Goal: Task Accomplishment & Management: Manage account settings

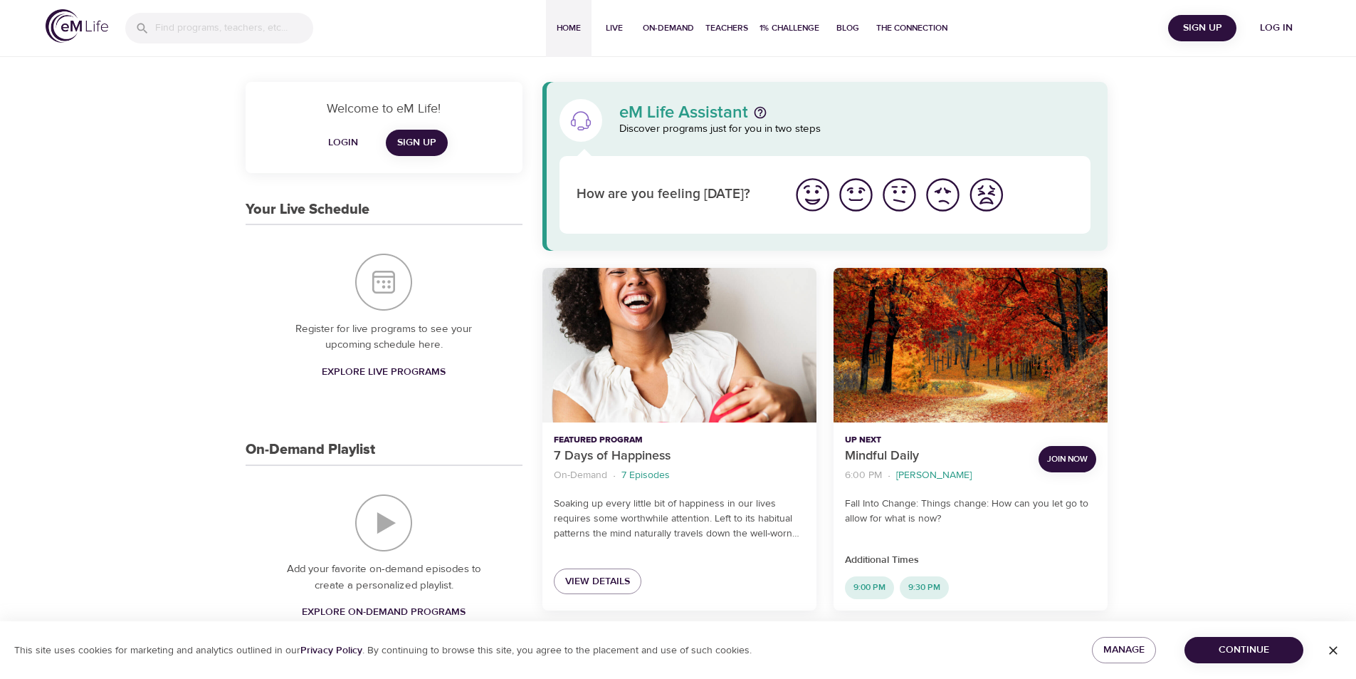
click at [1077, 459] on span "Join Now" at bounding box center [1067, 458] width 41 height 15
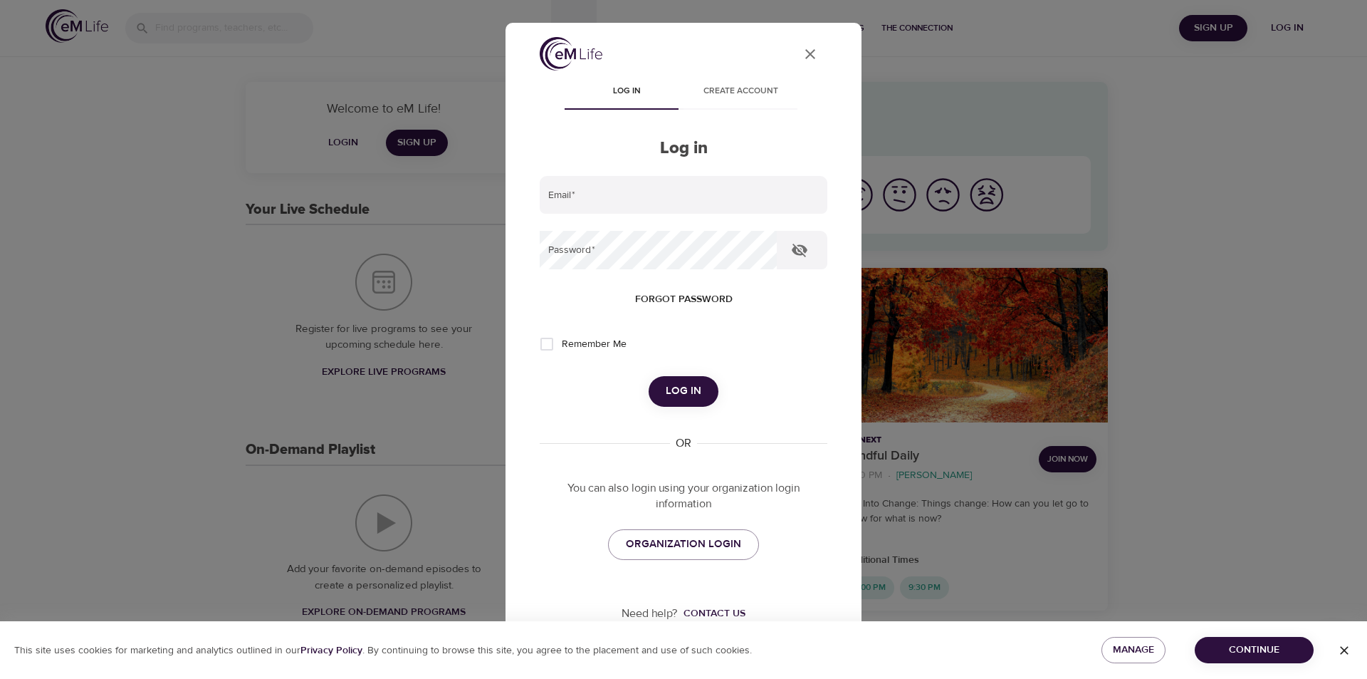
type input "[EMAIL_ADDRESS][DOMAIN_NAME]"
click at [675, 385] on span "Log in" at bounding box center [684, 391] width 36 height 19
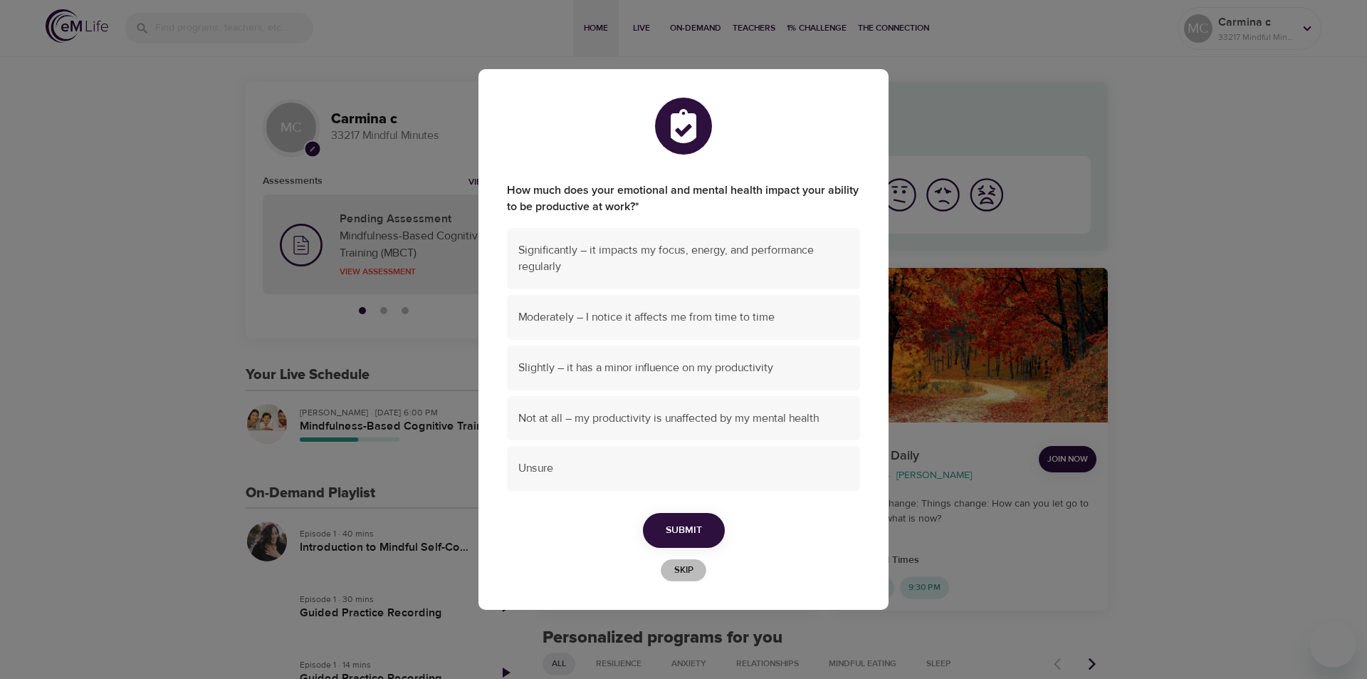
click at [690, 559] on button "Skip" at bounding box center [684, 570] width 46 height 22
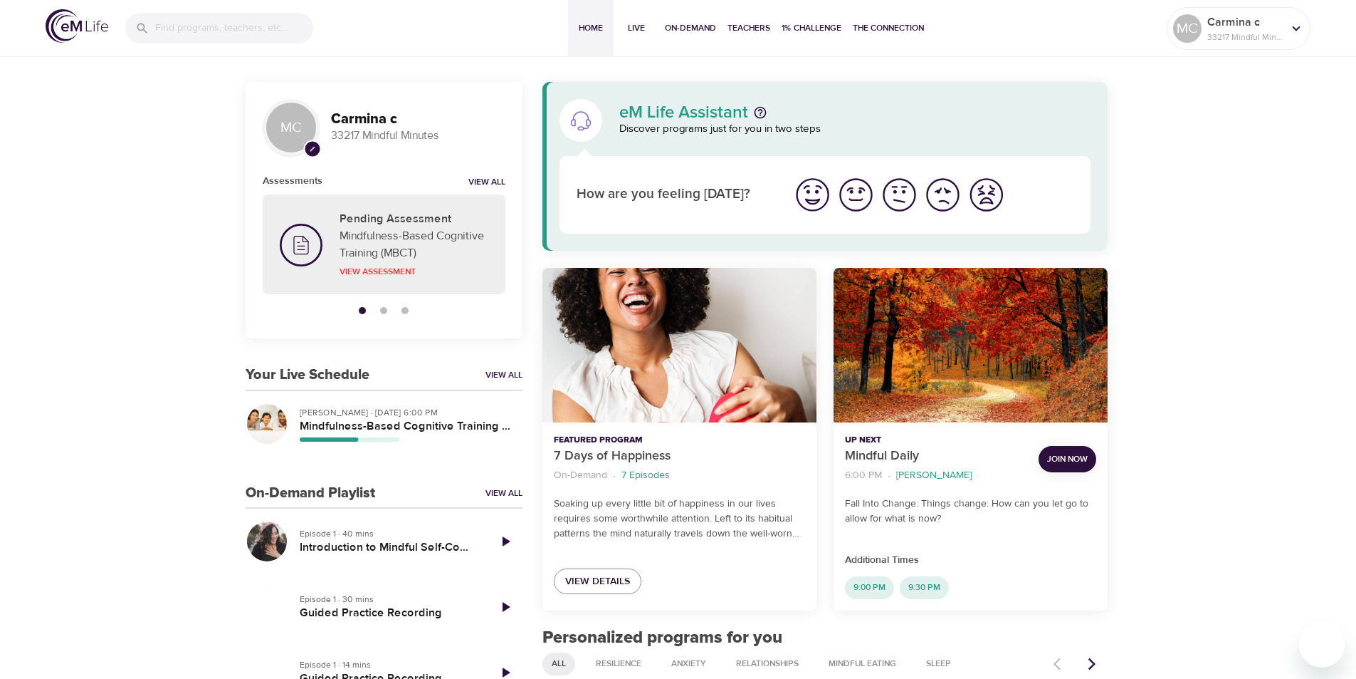
click at [1064, 458] on span "Join Now" at bounding box center [1067, 458] width 41 height 15
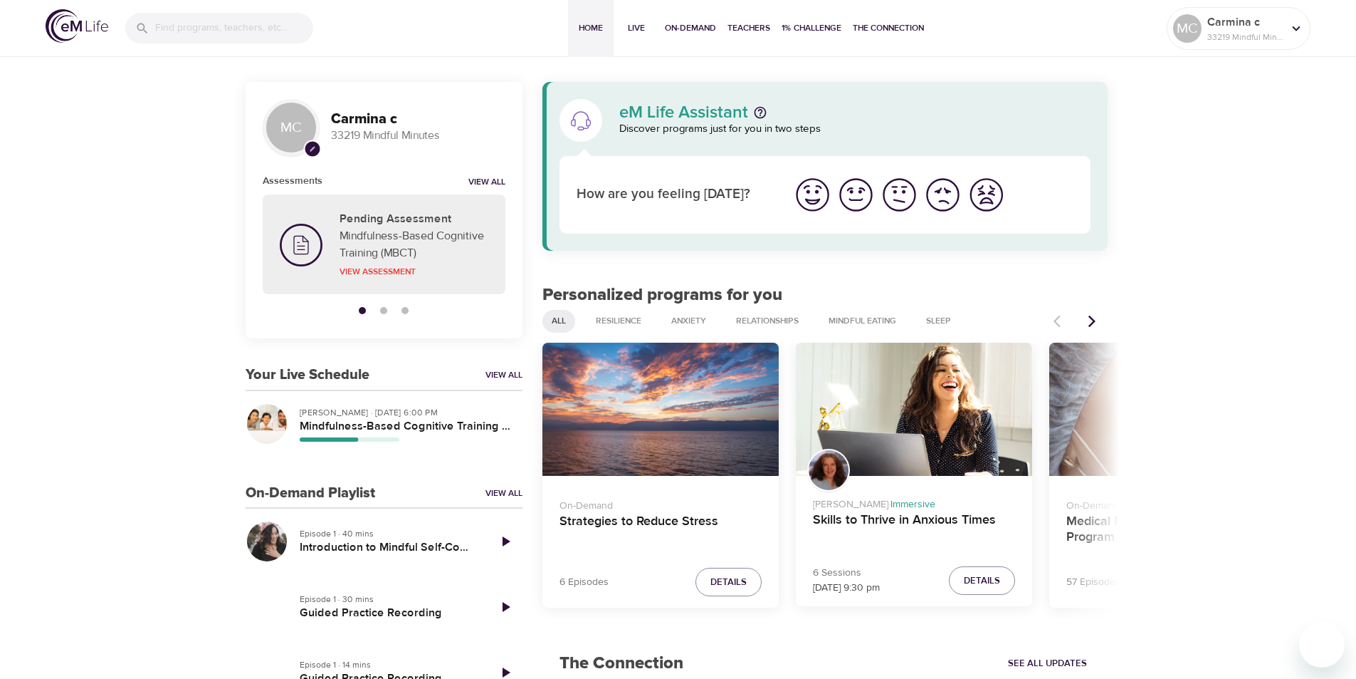
click at [1233, 19] on p "Carmina c" at bounding box center [1245, 22] width 75 height 17
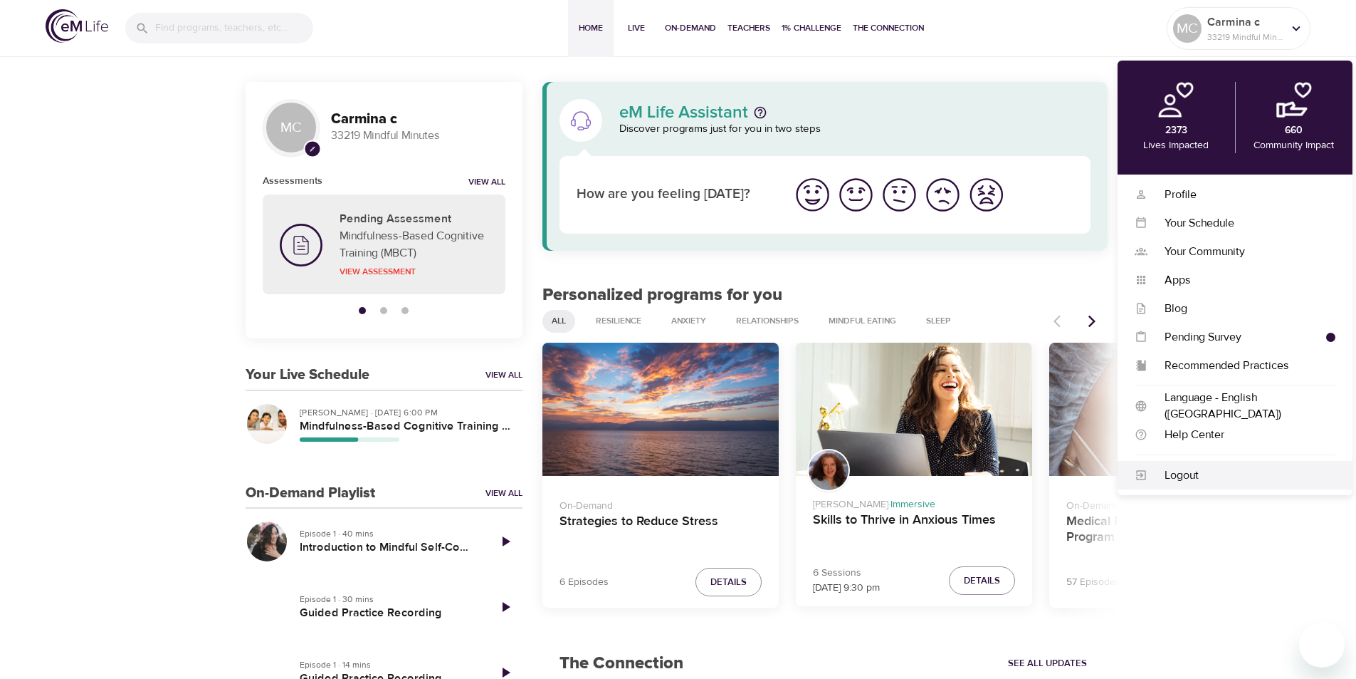
click at [1159, 479] on div "Logout" at bounding box center [1242, 475] width 188 height 16
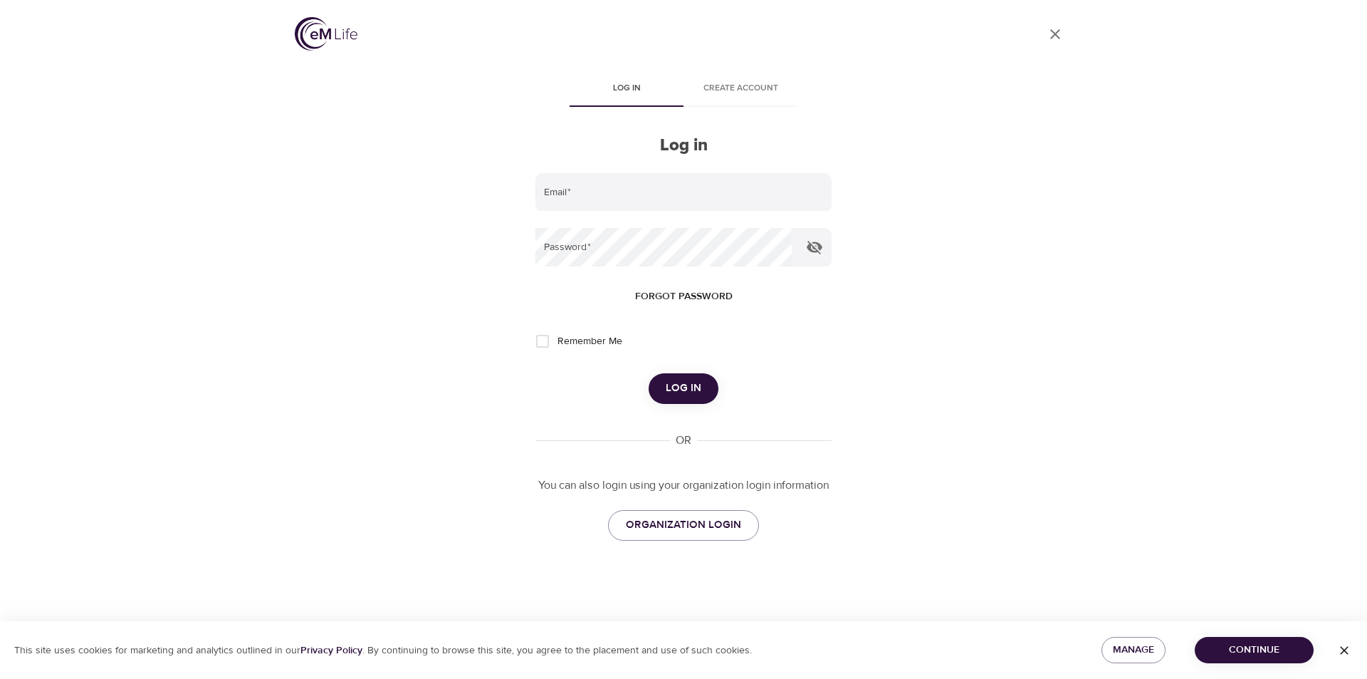
type input "[EMAIL_ADDRESS][DOMAIN_NAME]"
click at [1060, 30] on icon "User Profile" at bounding box center [1055, 34] width 17 height 17
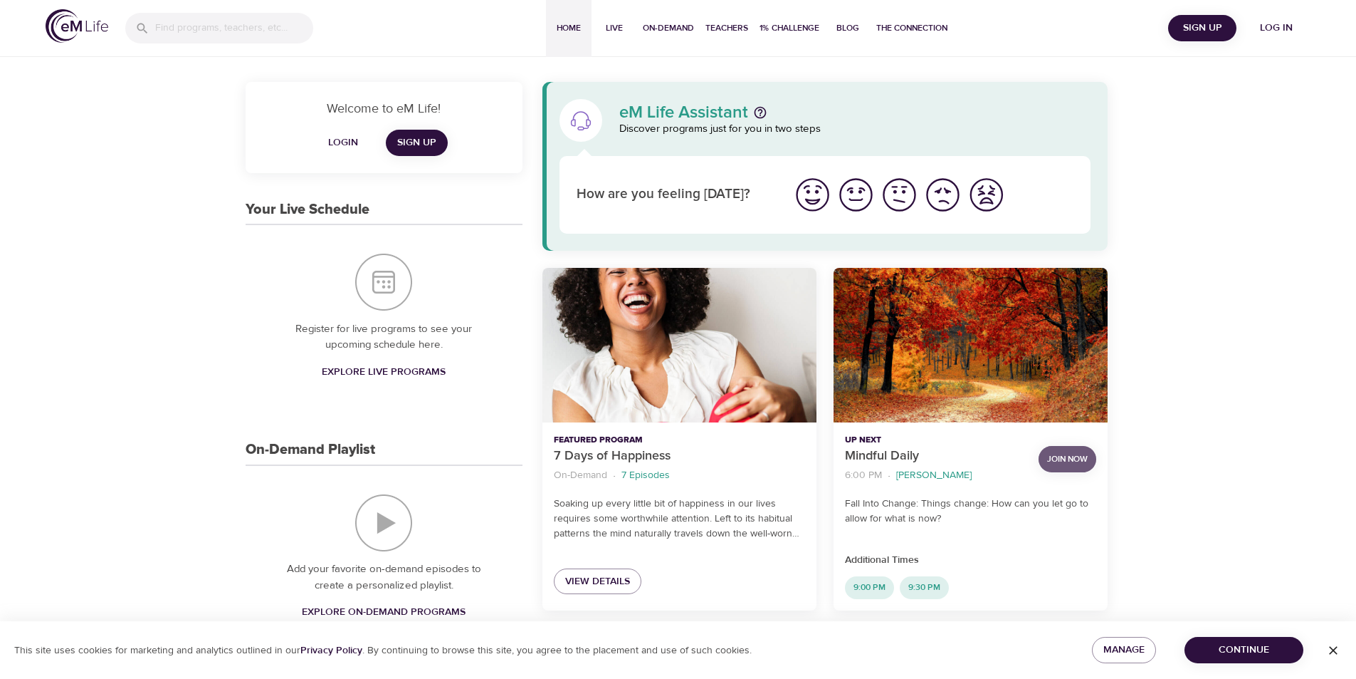
click at [1069, 457] on span "Join Now" at bounding box center [1067, 458] width 41 height 15
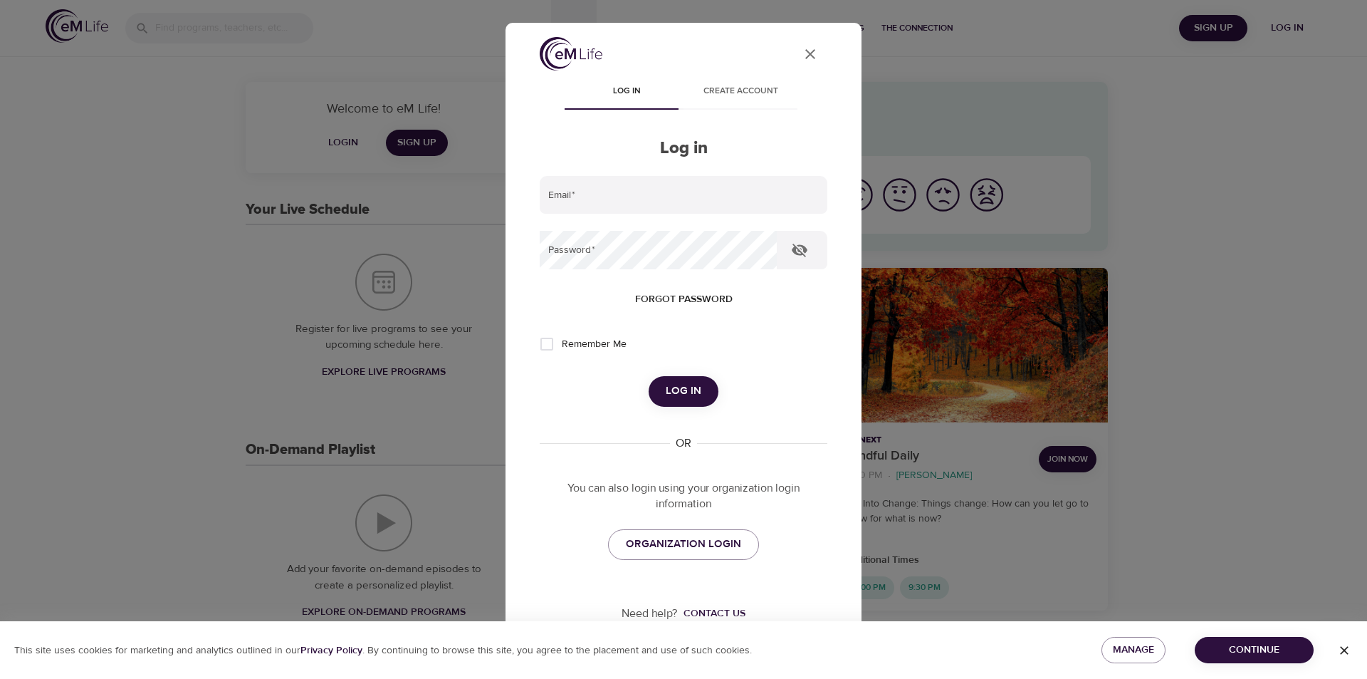
type input "[EMAIL_ADDRESS][DOMAIN_NAME]"
click at [687, 389] on span "Log in" at bounding box center [684, 391] width 36 height 19
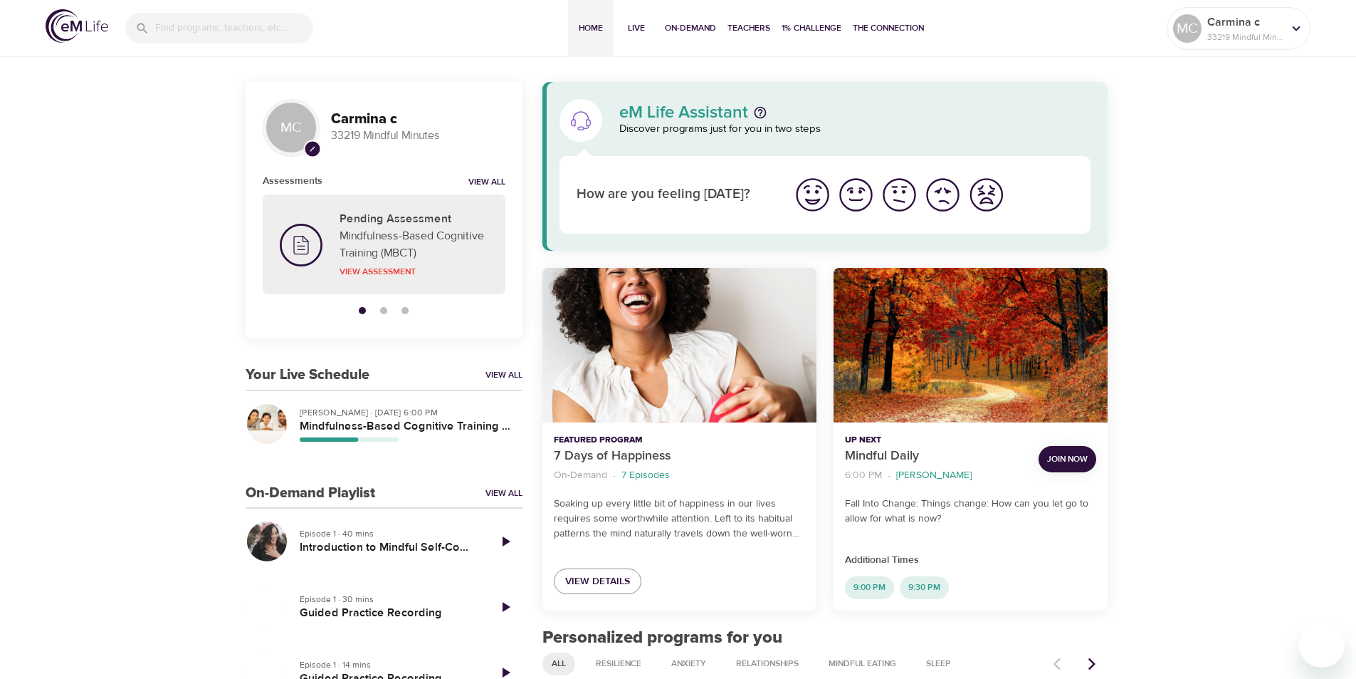
click at [1047, 456] on span "Join Now" at bounding box center [1067, 458] width 41 height 15
